Goal: Task Accomplishment & Management: Manage account settings

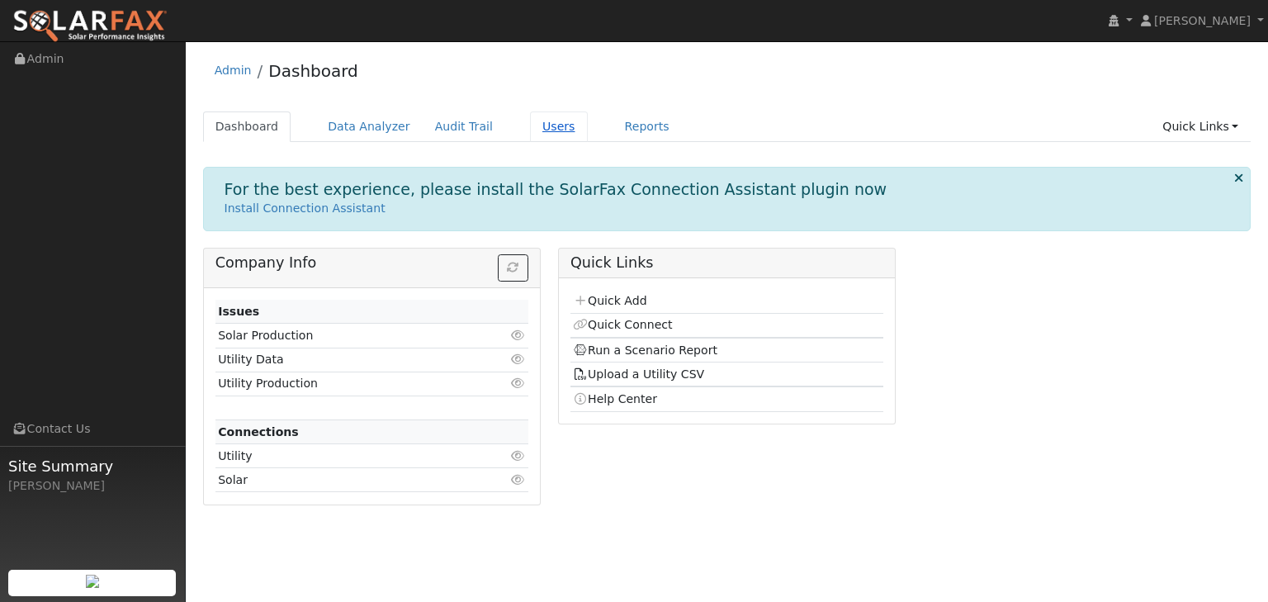
click at [530, 125] on link "Users" at bounding box center [559, 126] width 58 height 31
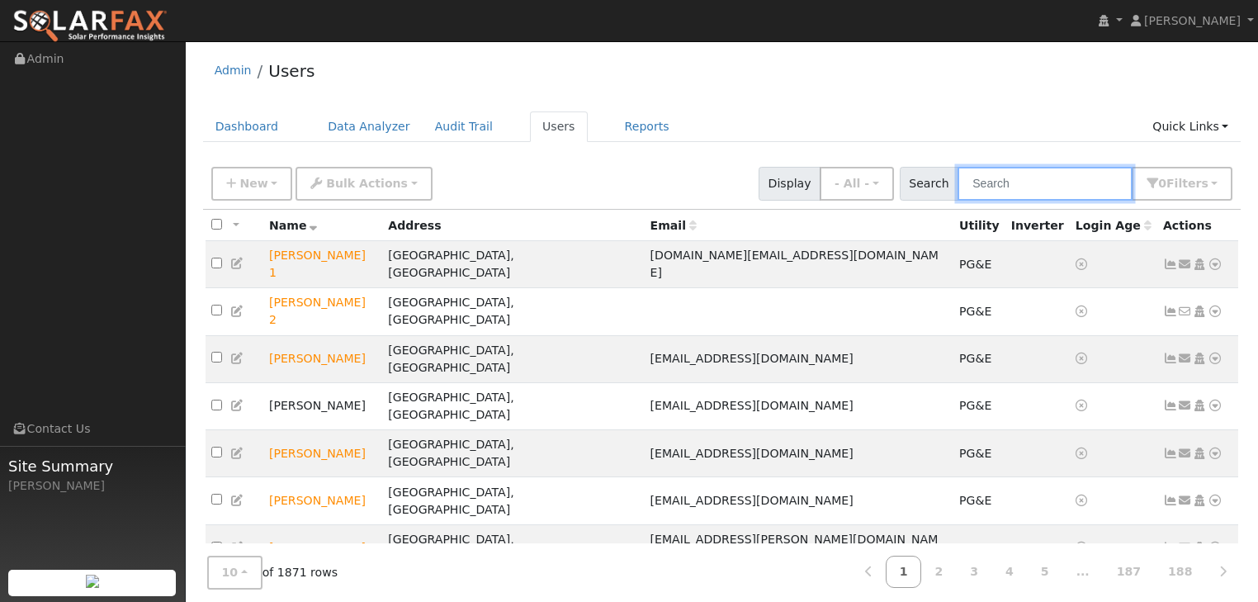
click at [1010, 189] on input "text" at bounding box center [1044, 184] width 175 height 34
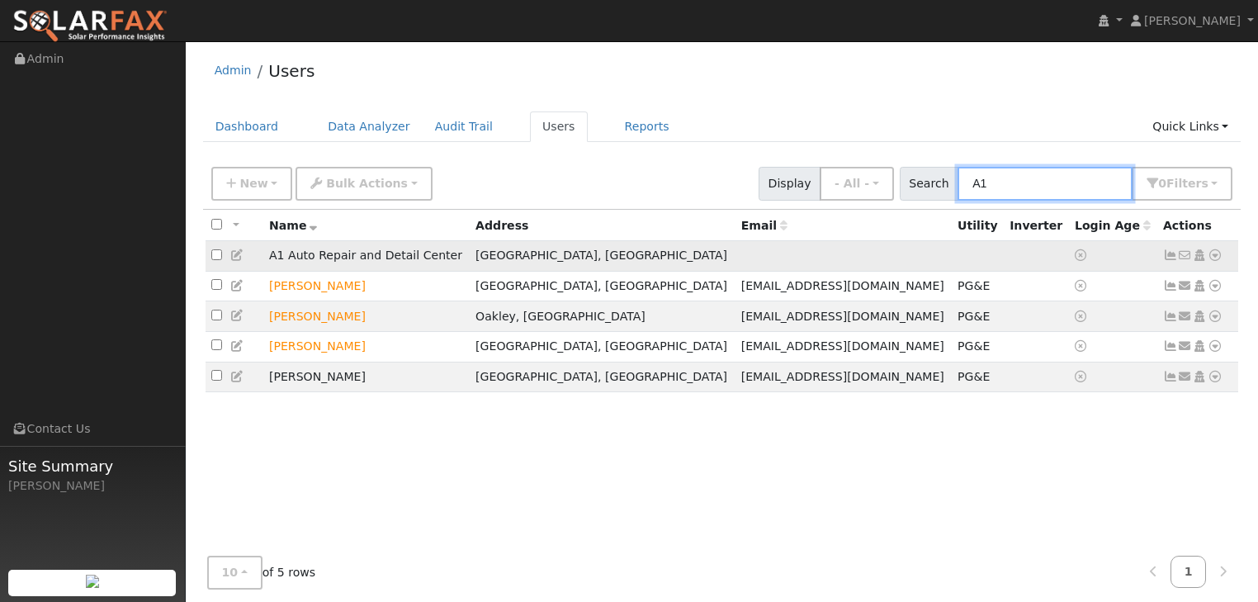
type input "A1"
click at [1213, 257] on icon at bounding box center [1214, 255] width 15 height 12
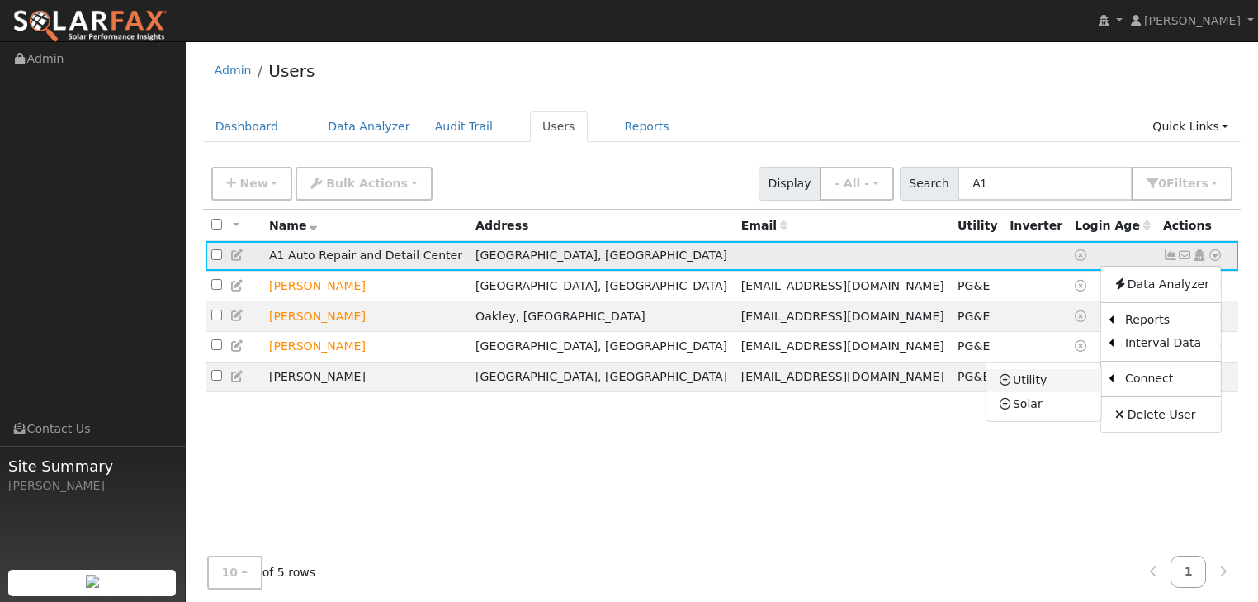
click at [1036, 385] on link "Utility" at bounding box center [1043, 380] width 115 height 23
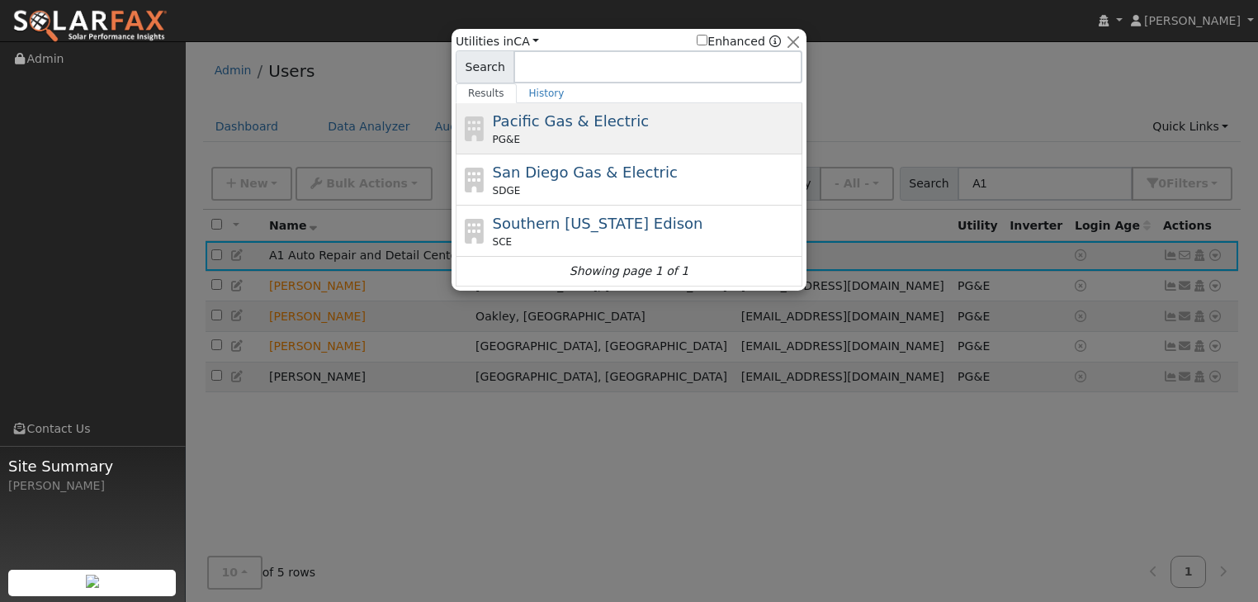
click at [570, 137] on div "PG&E" at bounding box center [646, 139] width 306 height 15
